Goal: Navigation & Orientation: Find specific page/section

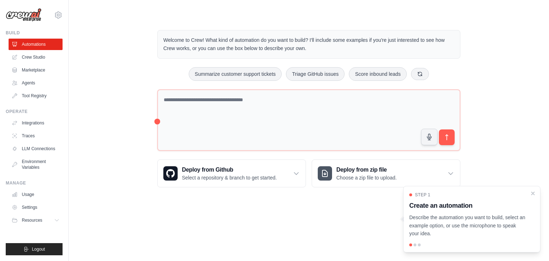
click at [413, 245] on div at bounding box center [471, 245] width 125 height 3
click at [415, 245] on div at bounding box center [415, 245] width 3 height 3
click at [41, 145] on link "LLM Connections" at bounding box center [36, 148] width 54 height 11
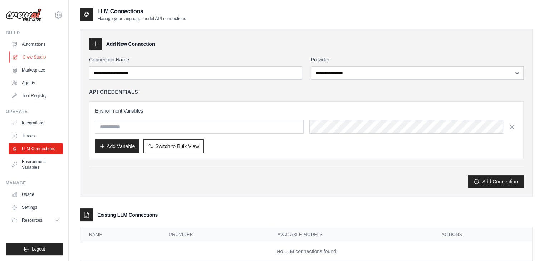
click at [36, 59] on link "Crew Studio" at bounding box center [36, 56] width 54 height 11
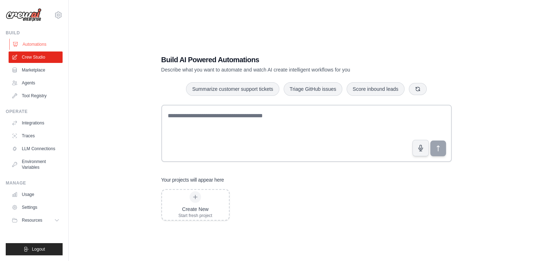
click at [24, 41] on link "Automations" at bounding box center [36, 44] width 54 height 11
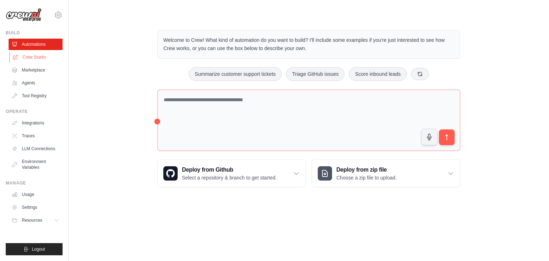
click at [29, 63] on link "Crew Studio" at bounding box center [36, 56] width 54 height 11
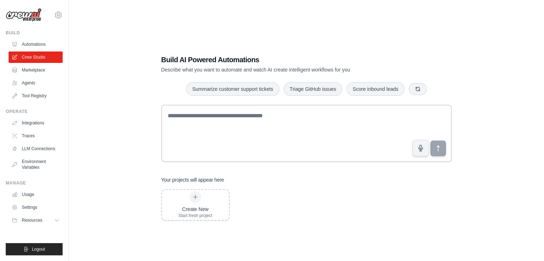
click at [29, 76] on ul "Automations Crew Studio Marketplace Agents Tool Registry" at bounding box center [36, 70] width 54 height 63
click at [38, 70] on link "Marketplace" at bounding box center [36, 69] width 54 height 11
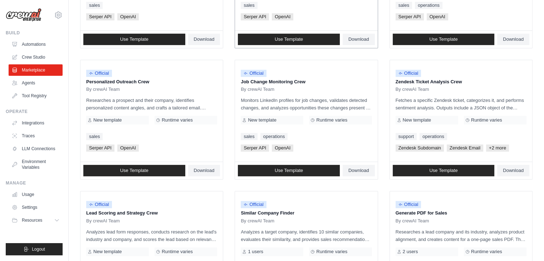
scroll to position [300, 0]
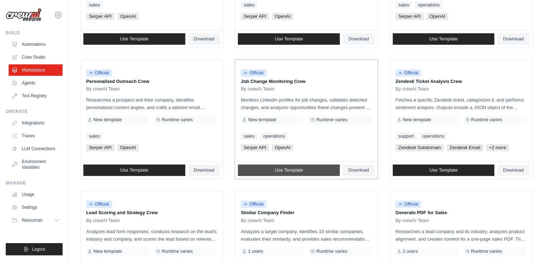
click at [293, 166] on link "Use Template" at bounding box center [289, 169] width 102 height 11
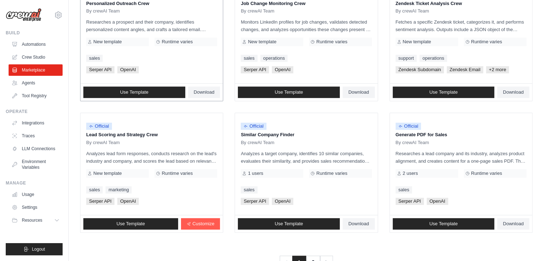
scroll to position [401, 0]
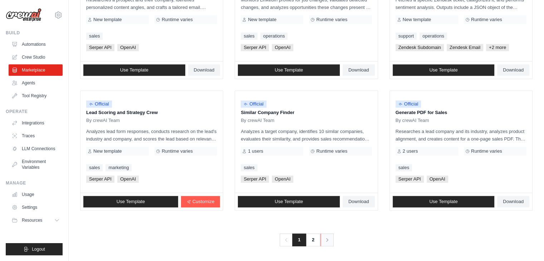
click at [327, 238] on icon "Pagination" at bounding box center [327, 240] width 2 height 4
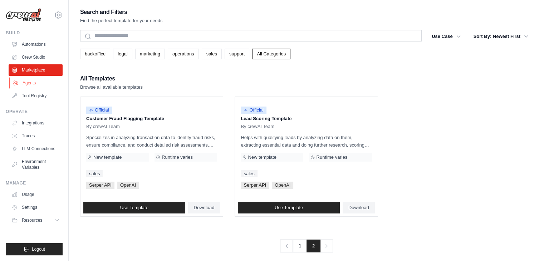
click at [29, 83] on link "Agents" at bounding box center [36, 82] width 54 height 11
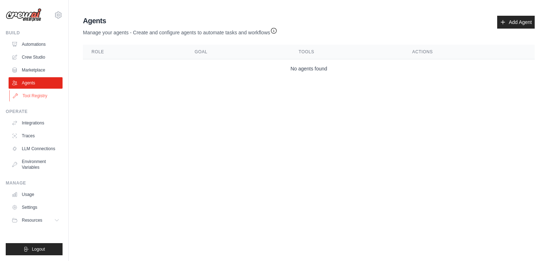
click at [50, 94] on link "Tool Registry" at bounding box center [36, 95] width 54 height 11
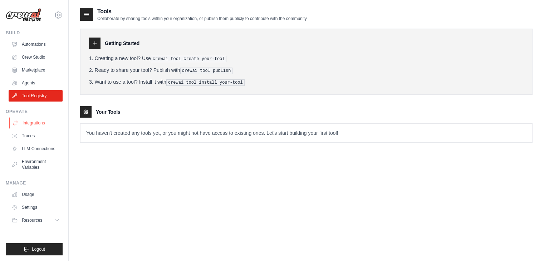
click at [37, 121] on link "Integrations" at bounding box center [36, 122] width 54 height 11
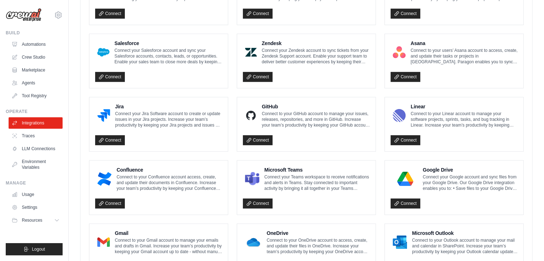
scroll to position [410, 0]
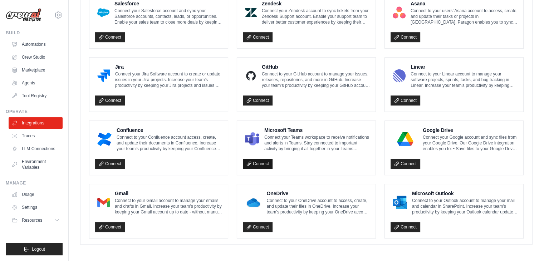
click at [265, 164] on link "Connect" at bounding box center [258, 164] width 30 height 10
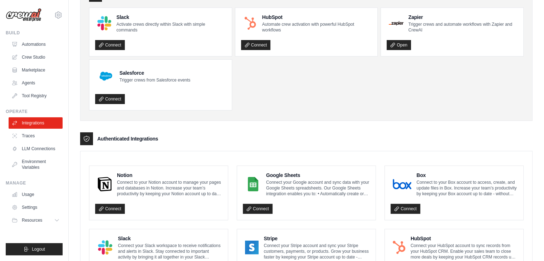
scroll to position [0, 0]
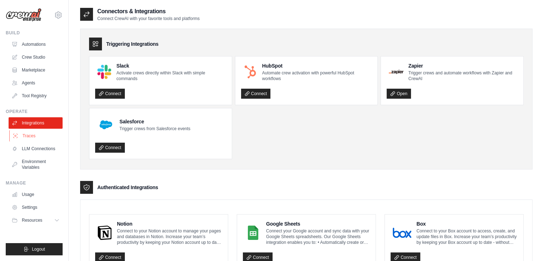
click at [26, 134] on link "Traces" at bounding box center [36, 135] width 54 height 11
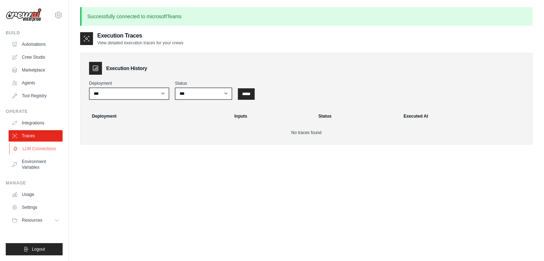
click at [49, 146] on link "LLM Connections" at bounding box center [36, 148] width 54 height 11
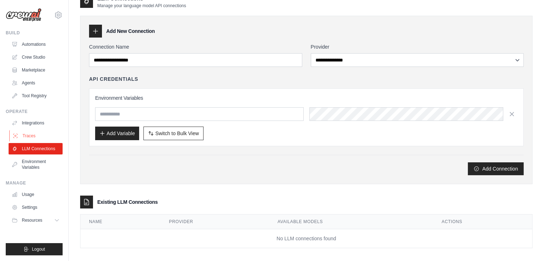
scroll to position [18, 0]
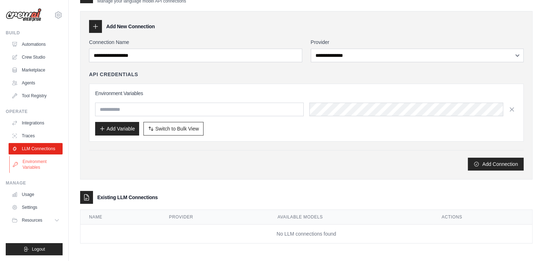
click at [28, 159] on link "Environment Variables" at bounding box center [36, 164] width 54 height 17
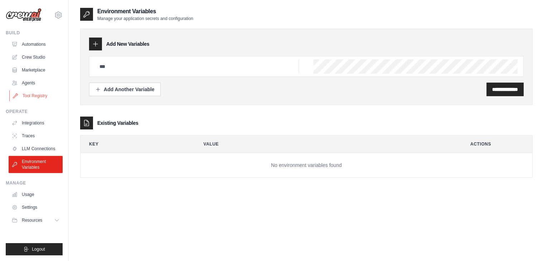
scroll to position [14, 0]
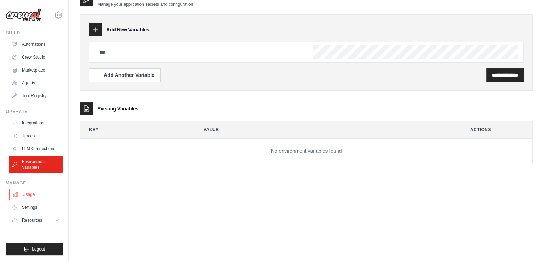
click at [27, 190] on link "Usage" at bounding box center [36, 194] width 54 height 11
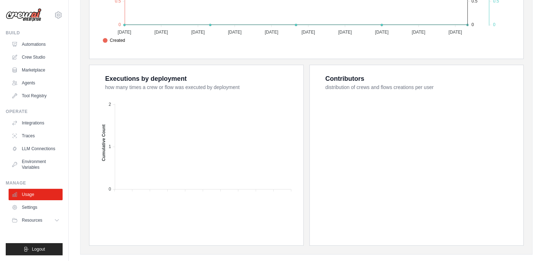
scroll to position [255, 0]
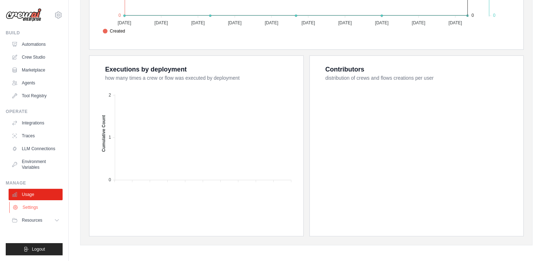
click at [33, 205] on link "Settings" at bounding box center [36, 207] width 54 height 11
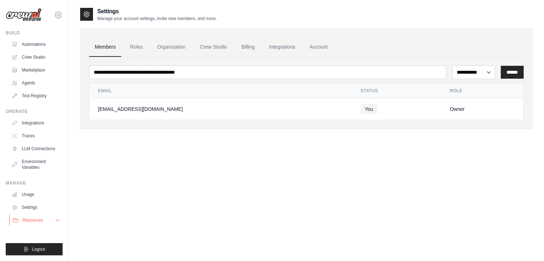
click at [53, 220] on button "Resources" at bounding box center [36, 220] width 54 height 11
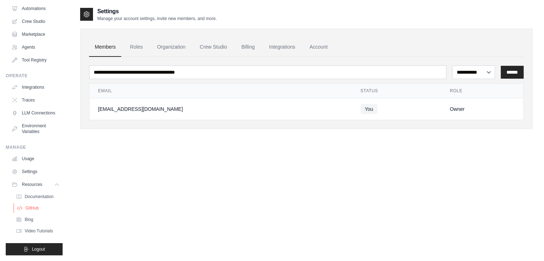
click at [38, 203] on link "GitHub" at bounding box center [39, 208] width 50 height 10
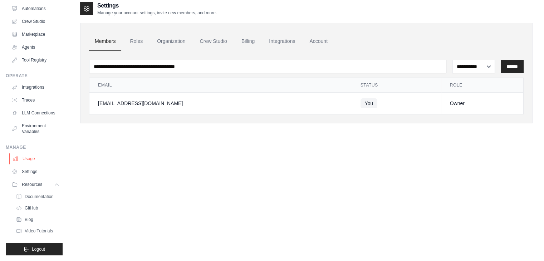
scroll to position [14, 0]
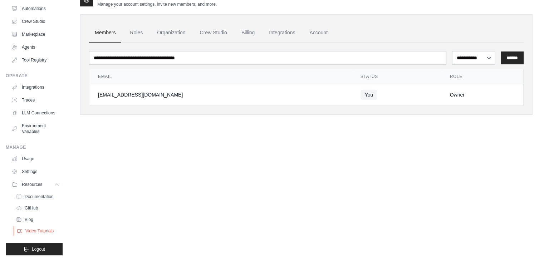
click at [47, 231] on span "Video Tutorials" at bounding box center [39, 231] width 28 height 6
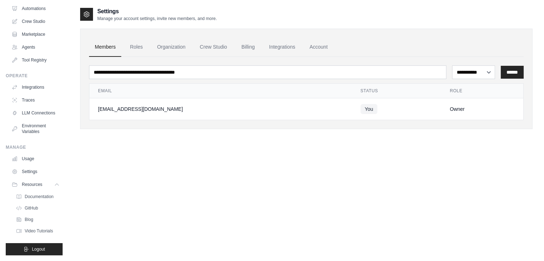
scroll to position [0, 0]
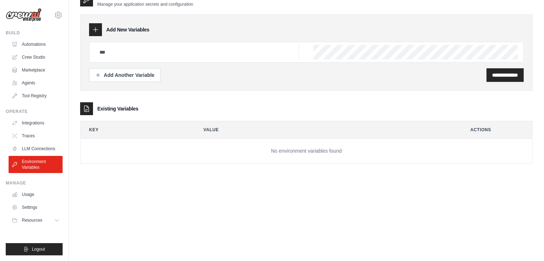
scroll to position [18, 0]
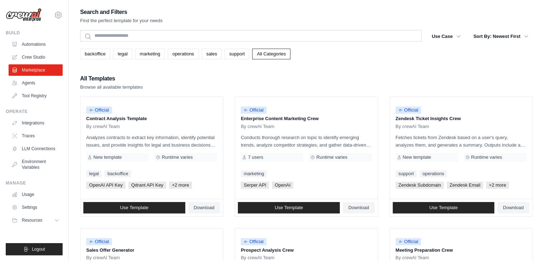
scroll to position [401, 0]
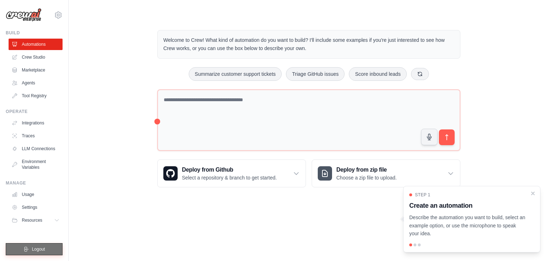
click at [33, 247] on span "Logout" at bounding box center [38, 249] width 13 height 6
